Goal: Task Accomplishment & Management: Use online tool/utility

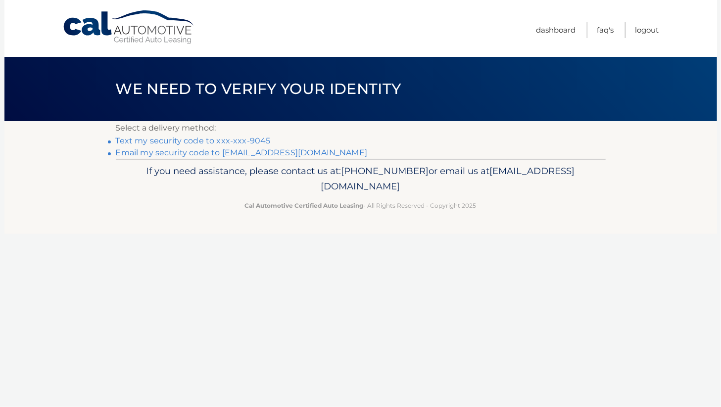
click at [203, 139] on link "Text my security code to xxx-xxx-9045" at bounding box center [193, 140] width 155 height 9
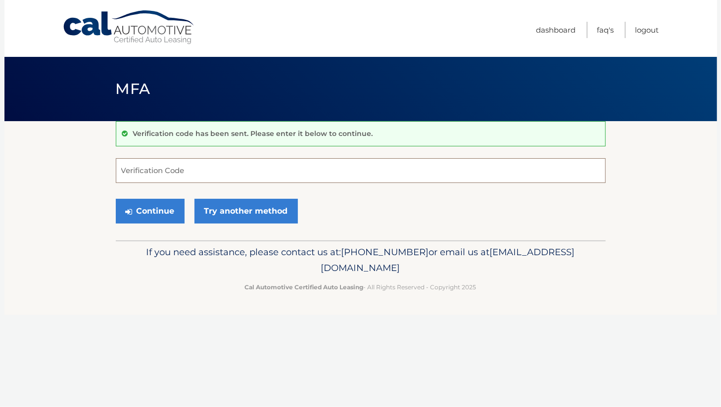
click at [207, 169] on input "Verification Code" at bounding box center [361, 170] width 490 height 25
type input "778225"
click at [158, 210] on button "Continue" at bounding box center [150, 211] width 69 height 25
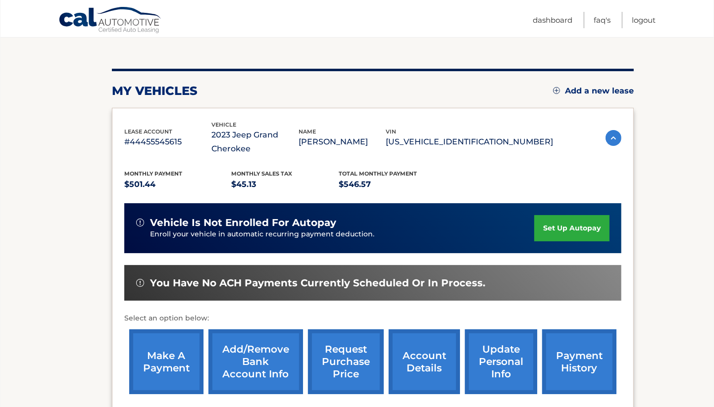
scroll to position [101, 0]
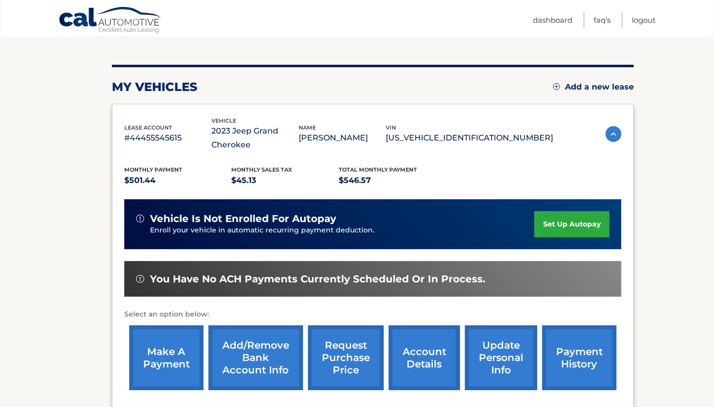
click at [160, 353] on link "make a payment" at bounding box center [166, 358] width 74 height 65
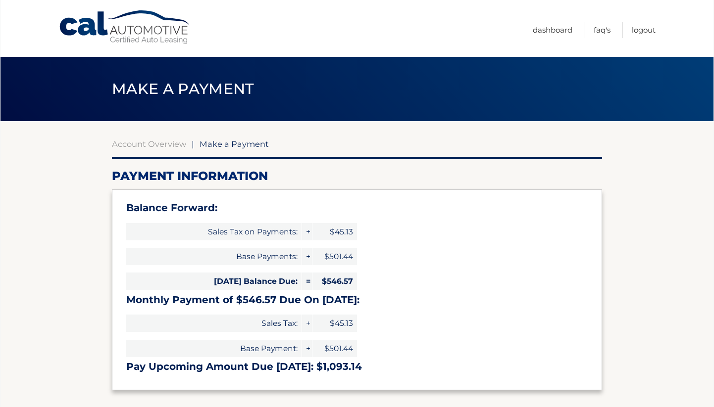
select select "NWMxNDdhYTctMzFmYy00MjkyLWFjNGYtNmMyZDc2OGU5ODVj"
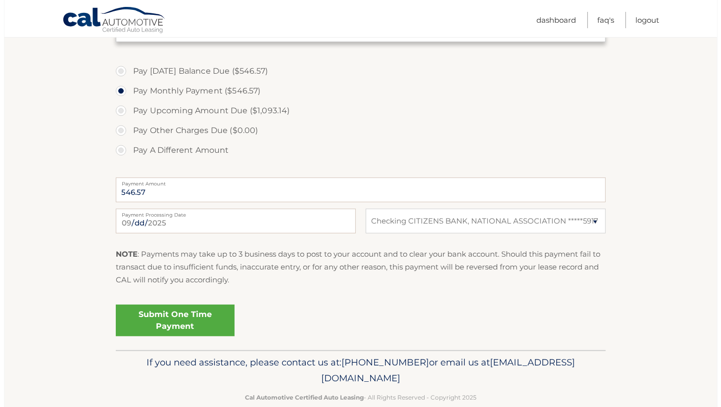
scroll to position [352, 0]
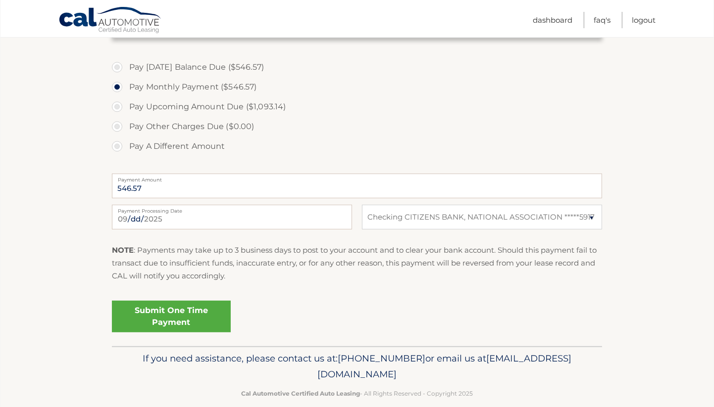
click at [174, 311] on link "Submit One Time Payment" at bounding box center [171, 317] width 119 height 32
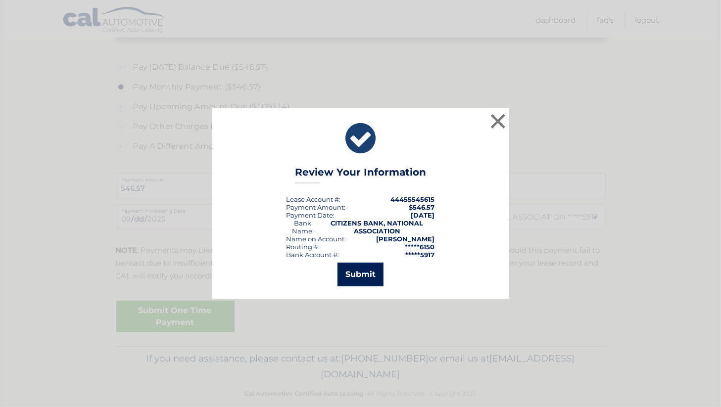
click at [360, 273] on button "Submit" at bounding box center [361, 275] width 46 height 24
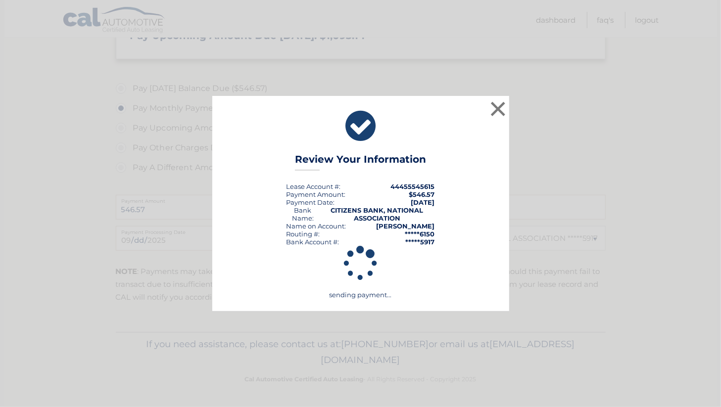
scroll to position [331, 0]
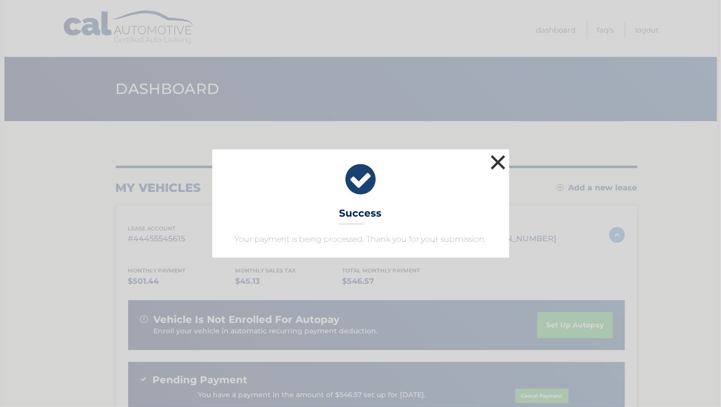
click at [501, 160] on button "×" at bounding box center [498, 162] width 20 height 20
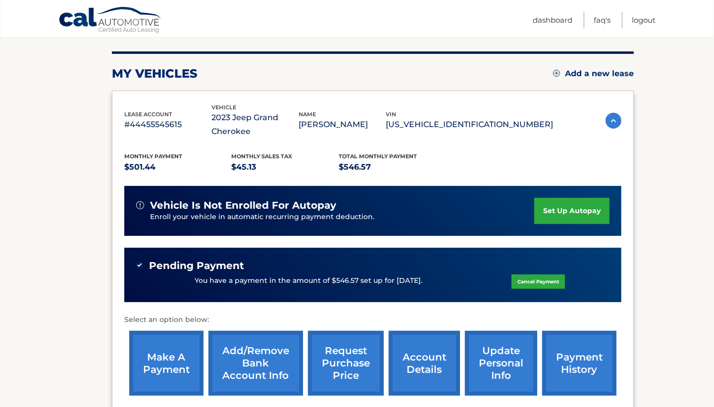
scroll to position [112, 0]
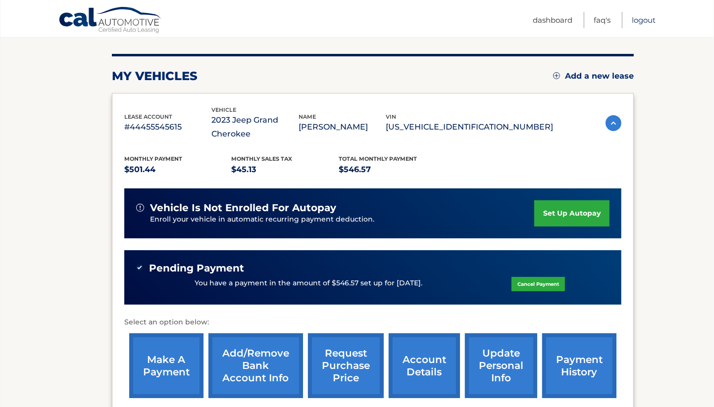
click at [645, 20] on link "Logout" at bounding box center [643, 20] width 24 height 16
